Goal: Find contact information: Find contact information

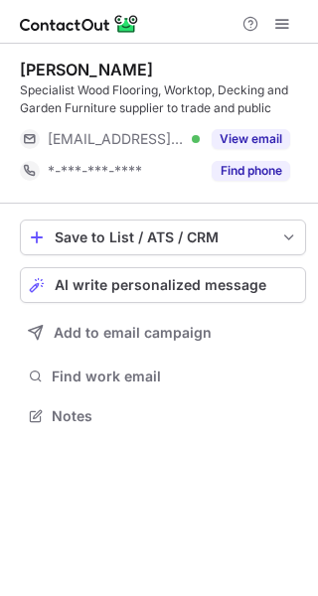
scroll to position [402, 318]
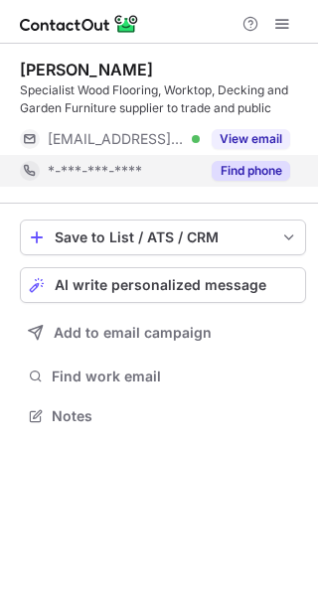
click at [244, 177] on button "Find phone" at bounding box center [251, 171] width 78 height 20
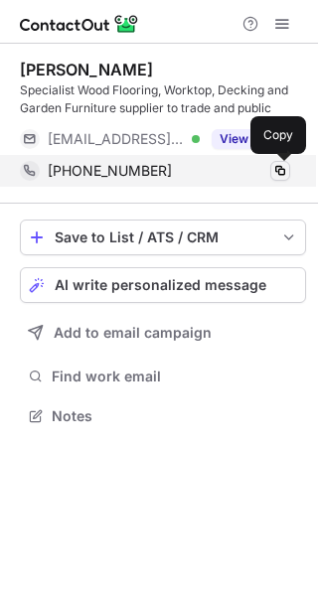
click at [275, 167] on span at bounding box center [280, 171] width 16 height 16
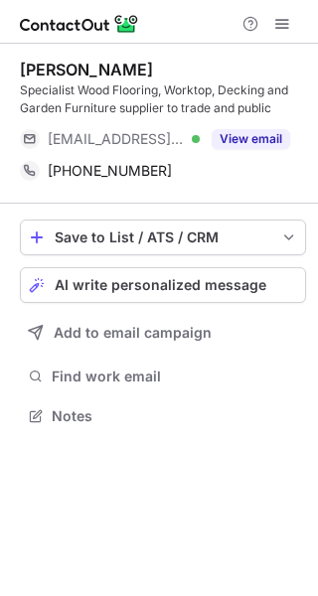
scroll to position [402, 318]
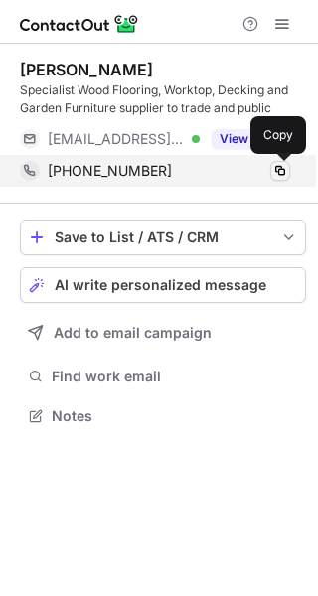
click at [281, 169] on span at bounding box center [280, 171] width 16 height 16
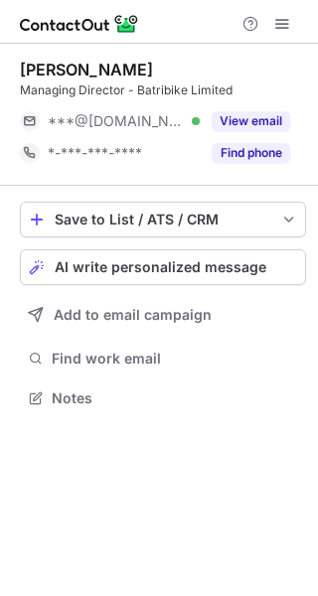
scroll to position [384, 318]
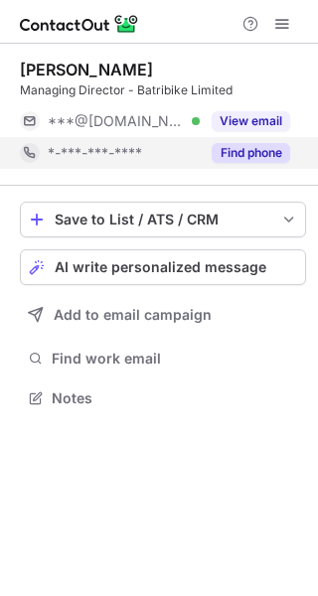
click at [261, 143] on button "Find phone" at bounding box center [251, 153] width 78 height 20
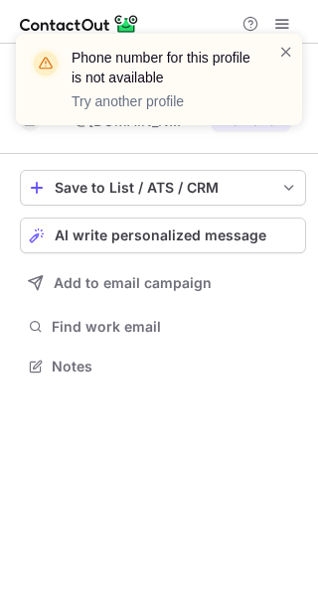
scroll to position [353, 318]
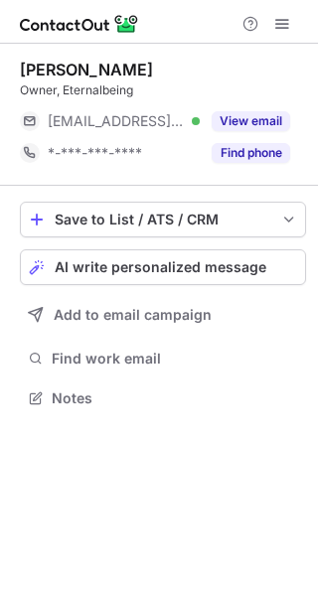
scroll to position [384, 318]
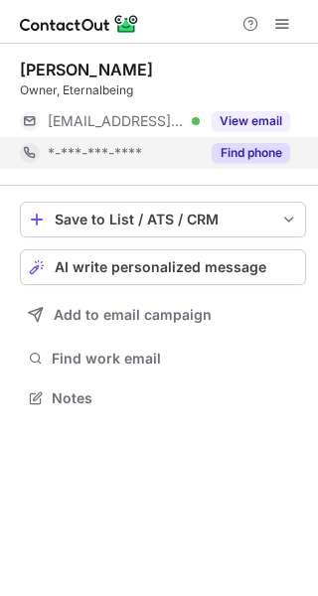
click at [237, 157] on button "Find phone" at bounding box center [251, 153] width 78 height 20
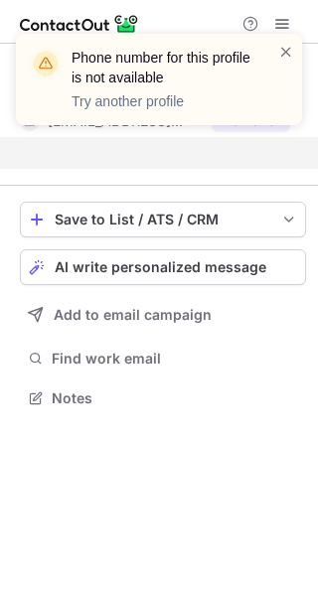
scroll to position [353, 318]
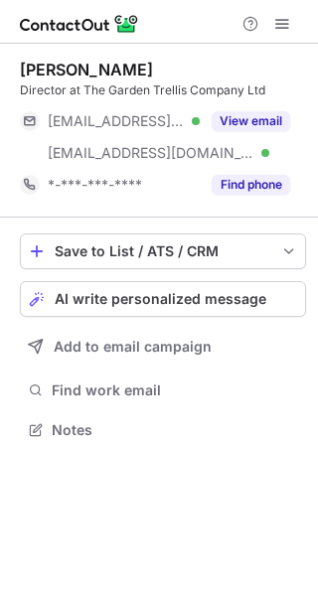
scroll to position [416, 318]
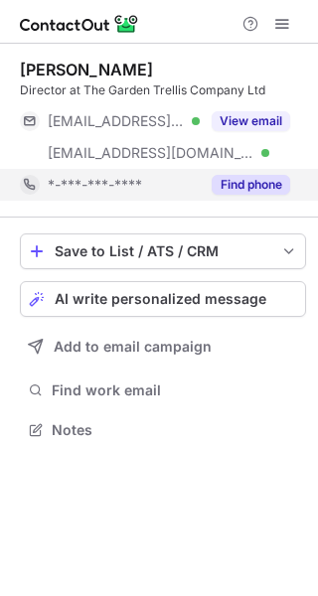
click at [232, 171] on div "Find phone" at bounding box center [245, 185] width 90 height 32
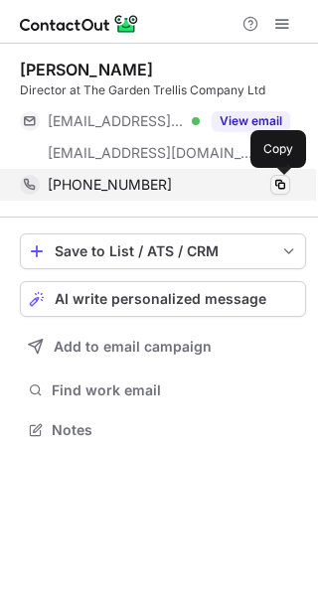
click at [275, 185] on span at bounding box center [280, 185] width 16 height 16
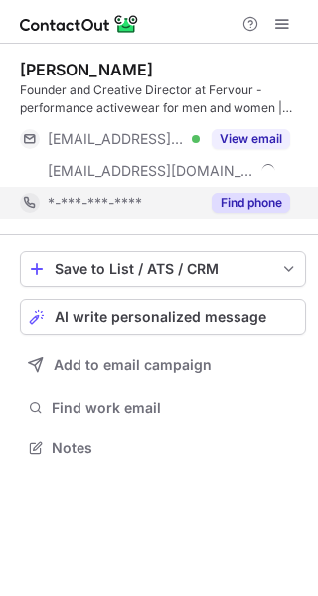
scroll to position [434, 318]
click at [251, 195] on button "Find phone" at bounding box center [251, 203] width 78 height 20
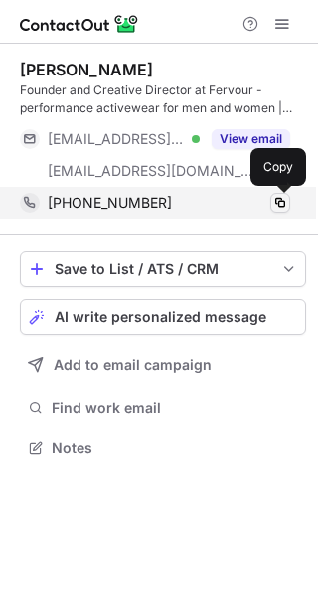
click at [279, 199] on span at bounding box center [280, 203] width 16 height 16
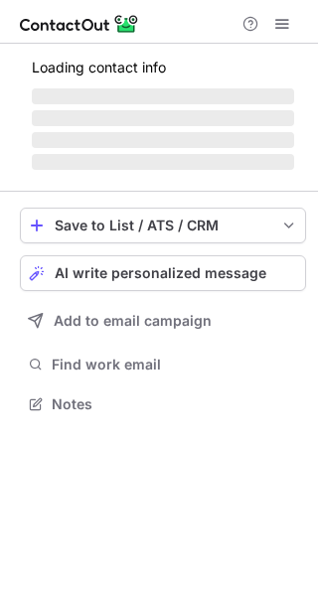
scroll to position [434, 318]
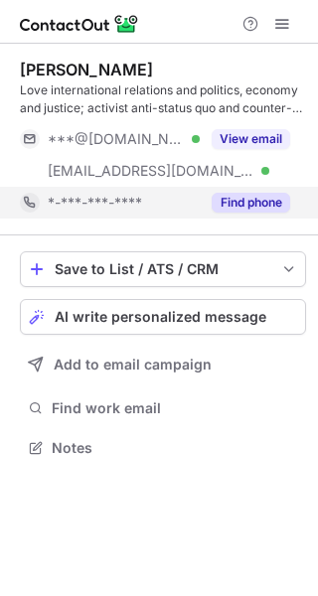
click at [257, 196] on button "Find phone" at bounding box center [251, 203] width 78 height 20
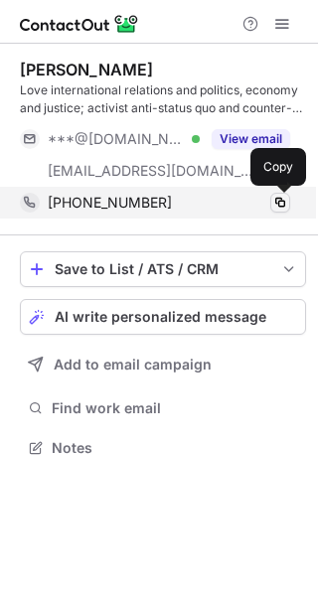
click at [278, 199] on span at bounding box center [280, 203] width 16 height 16
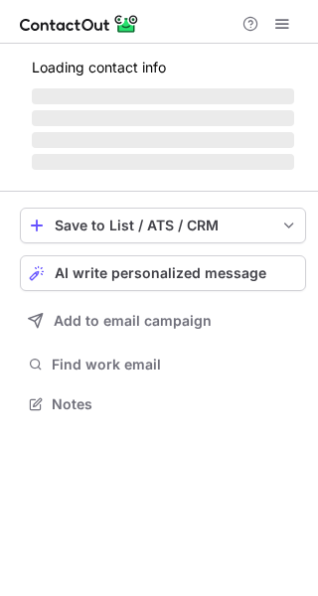
scroll to position [448, 318]
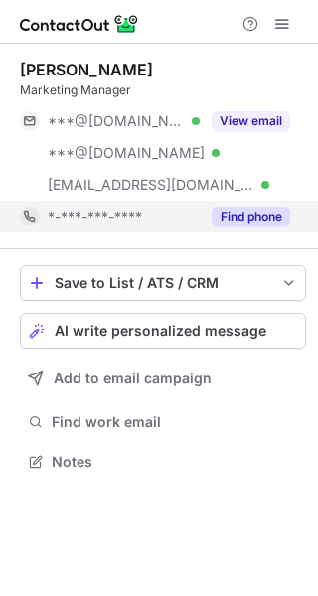
click at [248, 213] on button "Find phone" at bounding box center [251, 217] width 78 height 20
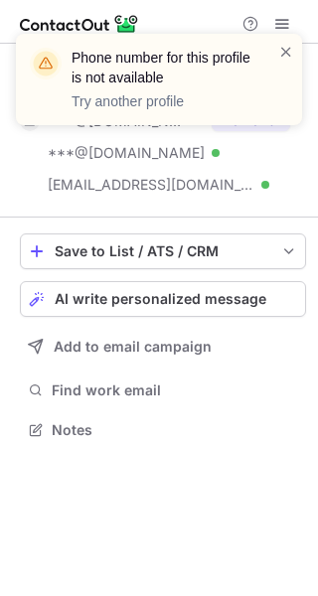
scroll to position [416, 318]
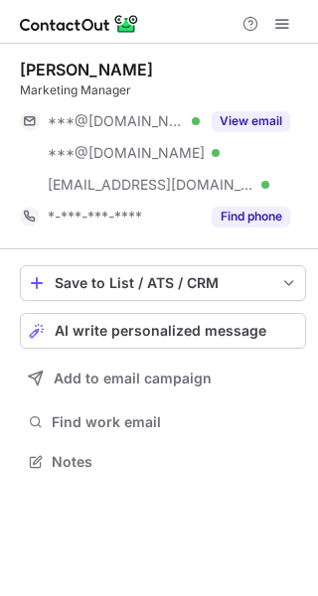
scroll to position [448, 318]
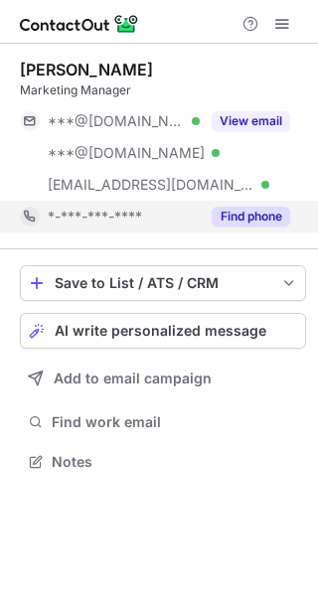
click at [222, 217] on button "Find phone" at bounding box center [251, 217] width 78 height 20
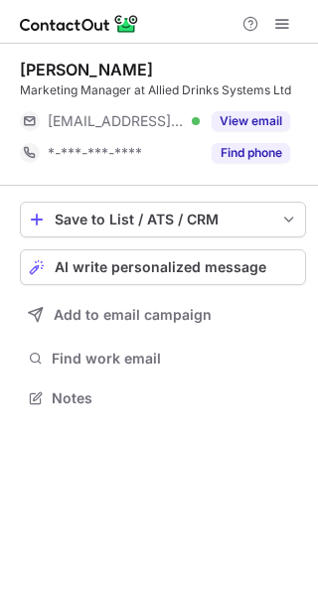
scroll to position [384, 318]
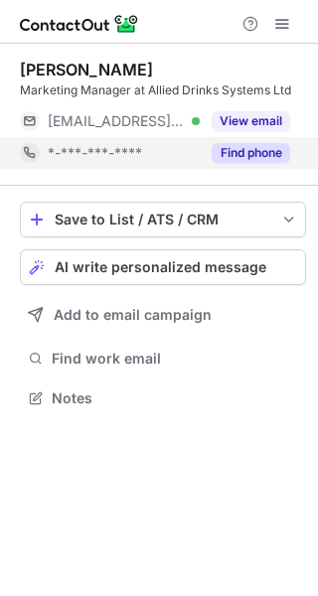
click at [267, 150] on button "Find phone" at bounding box center [251, 153] width 78 height 20
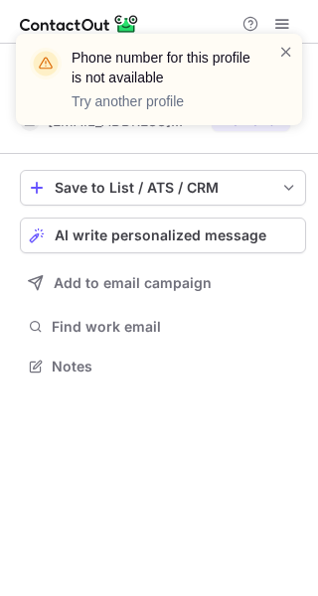
scroll to position [353, 318]
click at [283, 51] on span at bounding box center [286, 52] width 16 height 20
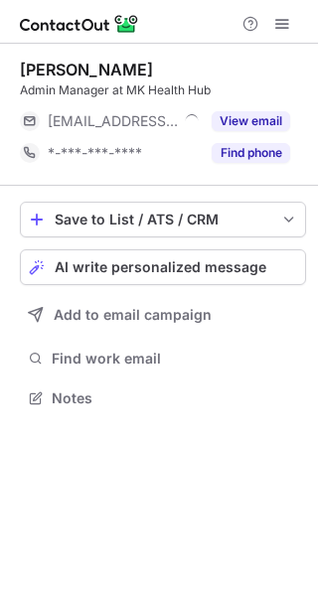
scroll to position [384, 318]
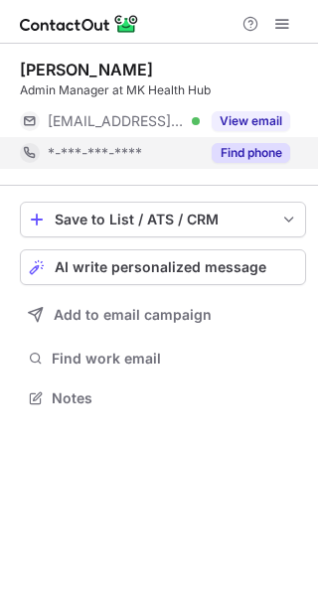
click at [230, 153] on button "Find phone" at bounding box center [251, 153] width 78 height 20
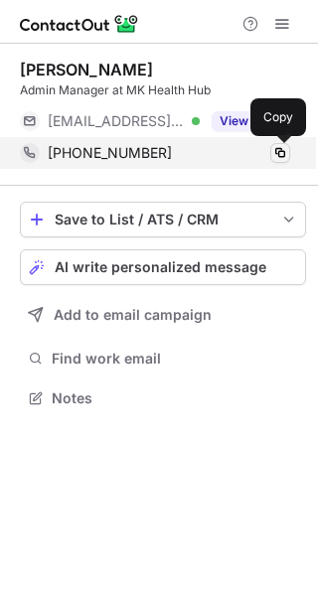
click at [278, 150] on span at bounding box center [280, 153] width 16 height 16
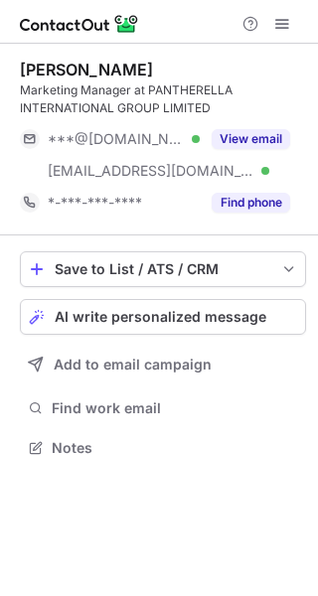
scroll to position [434, 318]
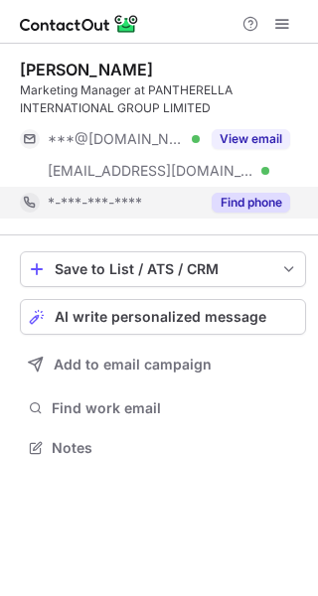
click at [252, 202] on button "Find phone" at bounding box center [251, 203] width 78 height 20
